Goal: Information Seeking & Learning: Compare options

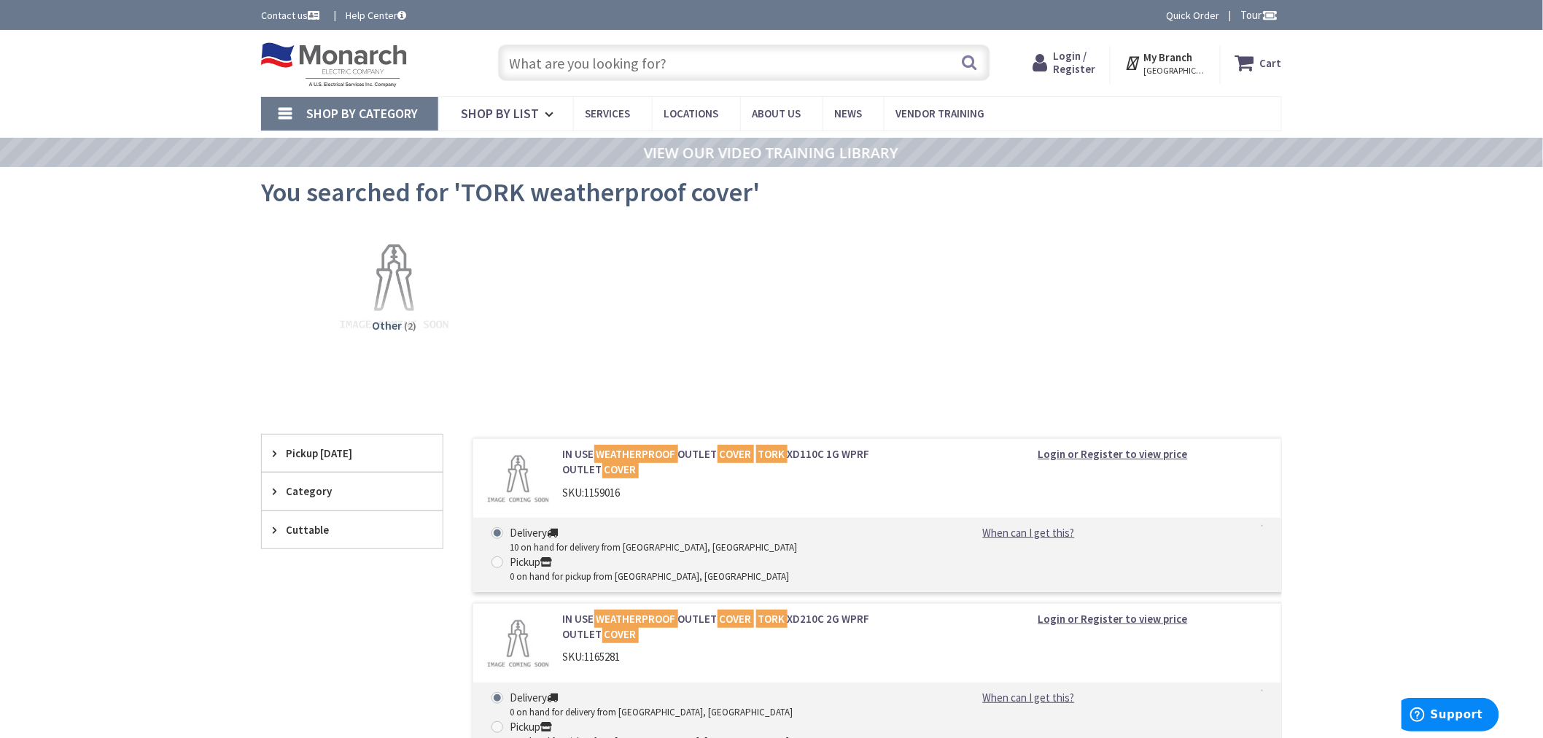
click at [579, 52] on input "text" at bounding box center [744, 62] width 492 height 36
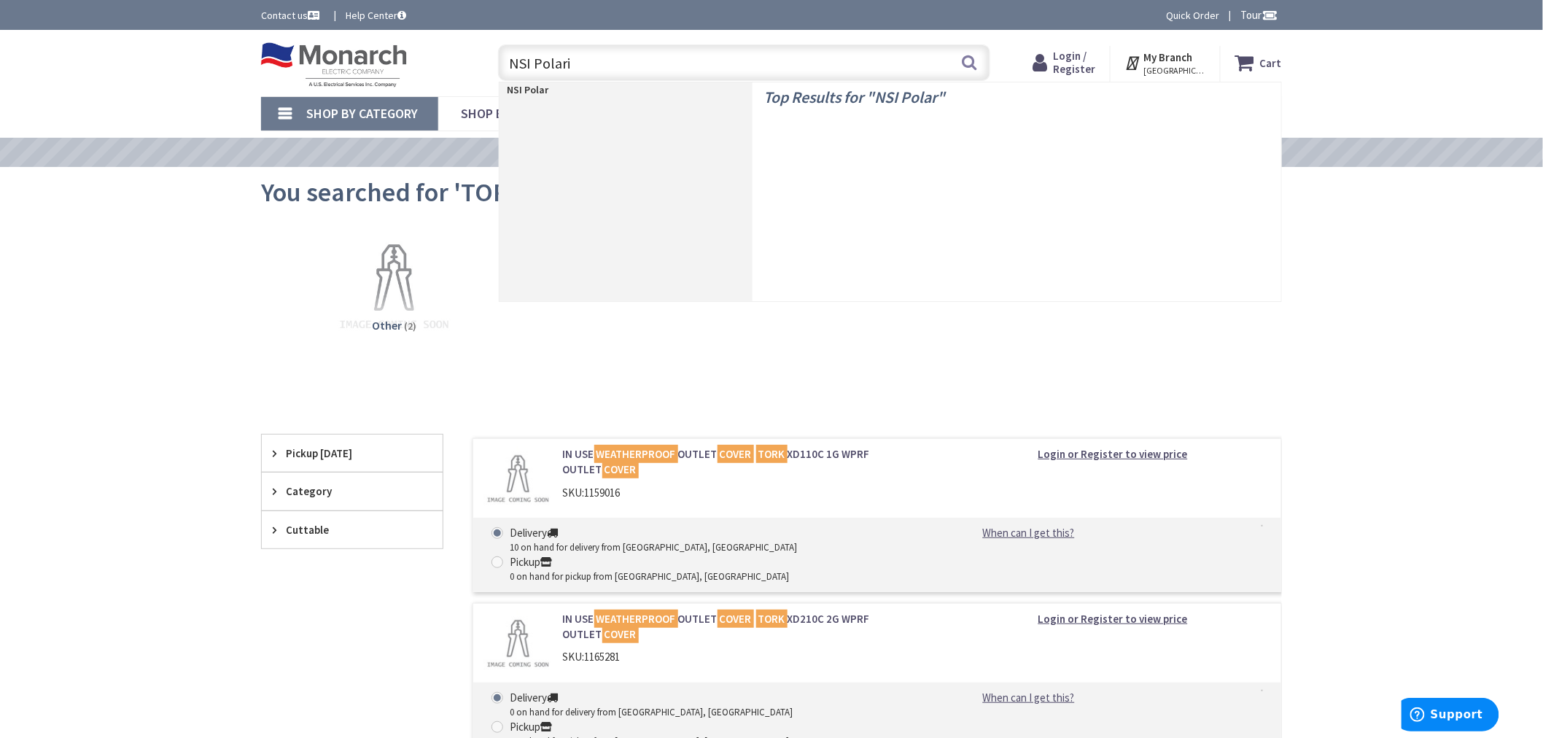
type input "NSI Polaris"
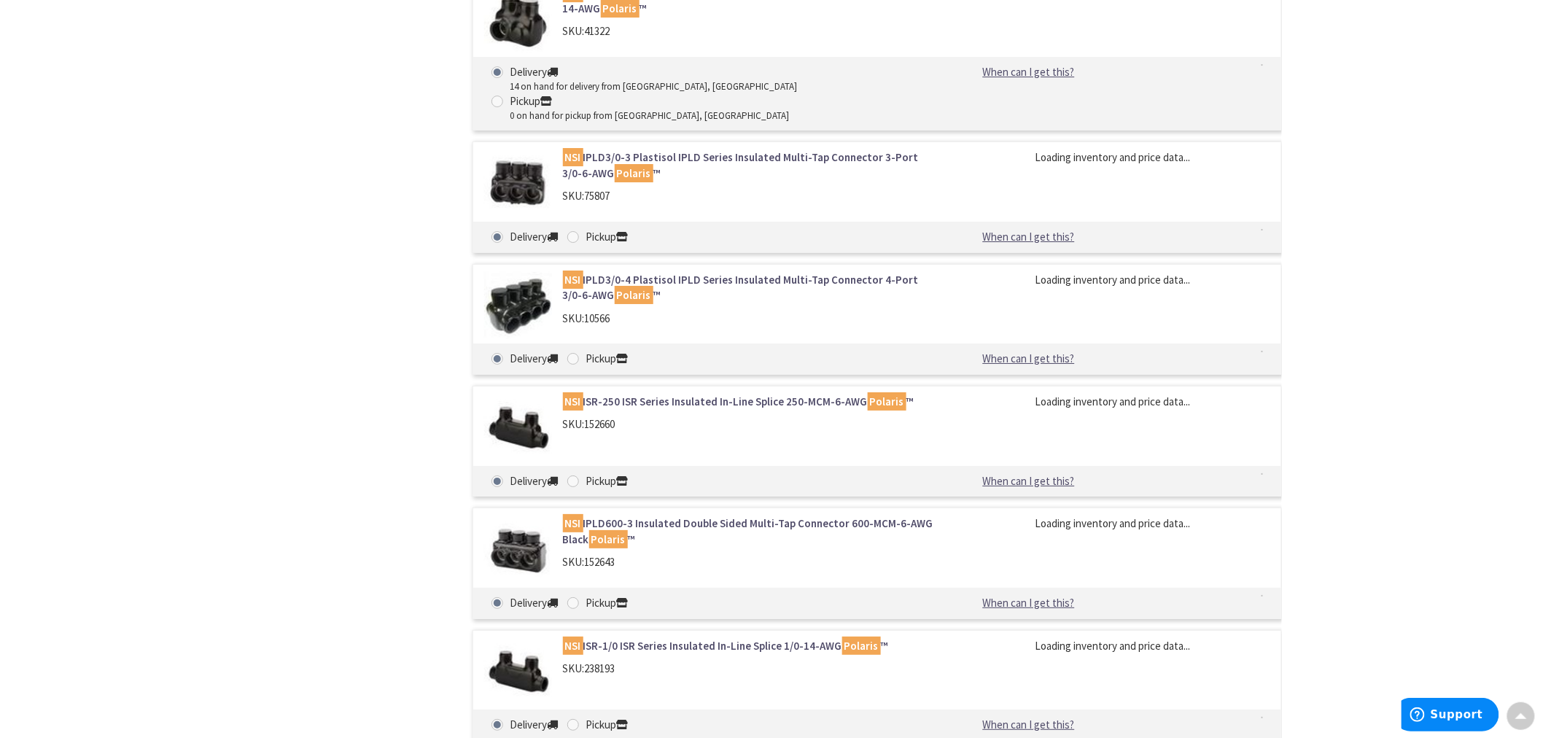
scroll to position [4645, 0]
